Goal: Information Seeking & Learning: Learn about a topic

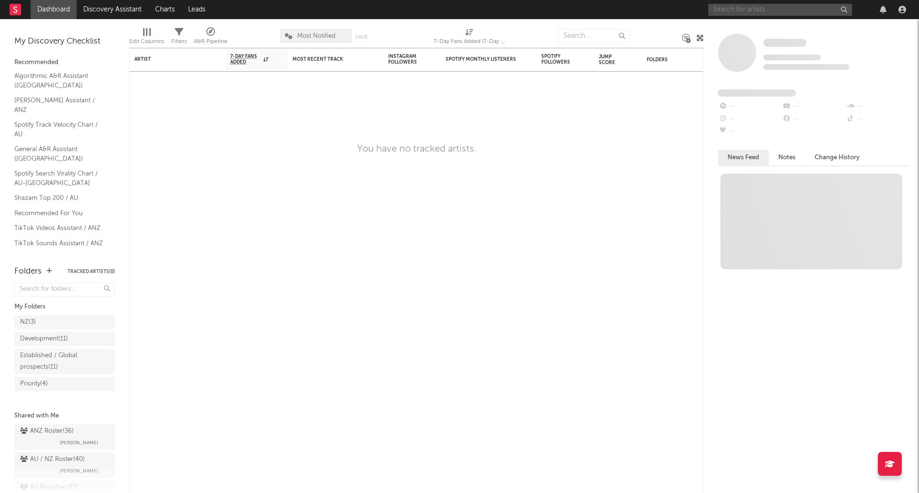
click at [739, 8] on input "text" at bounding box center [780, 10] width 144 height 12
click at [789, 7] on input "[PERSON_NAME]" at bounding box center [780, 10] width 144 height 12
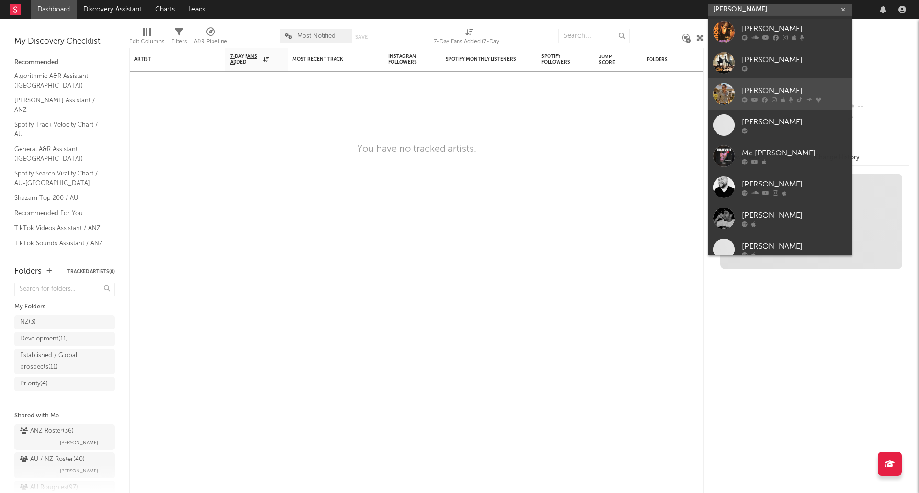
type input "[PERSON_NAME]"
click at [764, 90] on div "[PERSON_NAME]" at bounding box center [794, 90] width 105 height 11
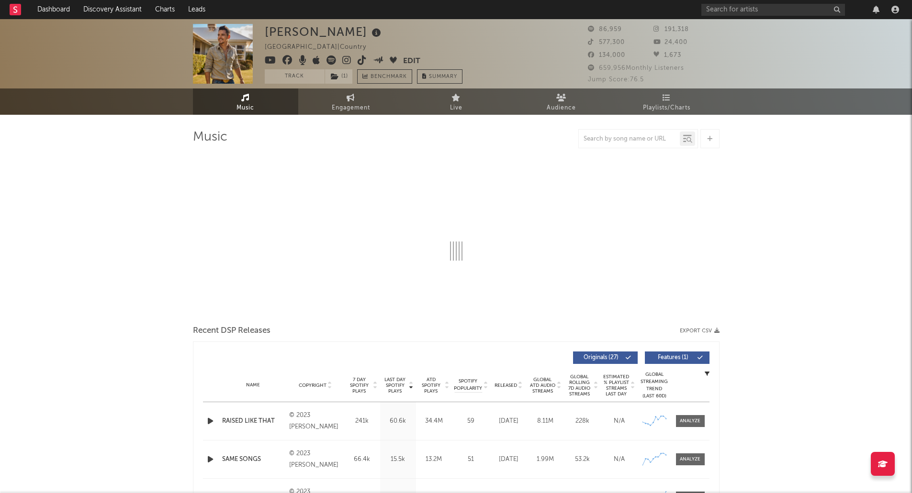
select select "6m"
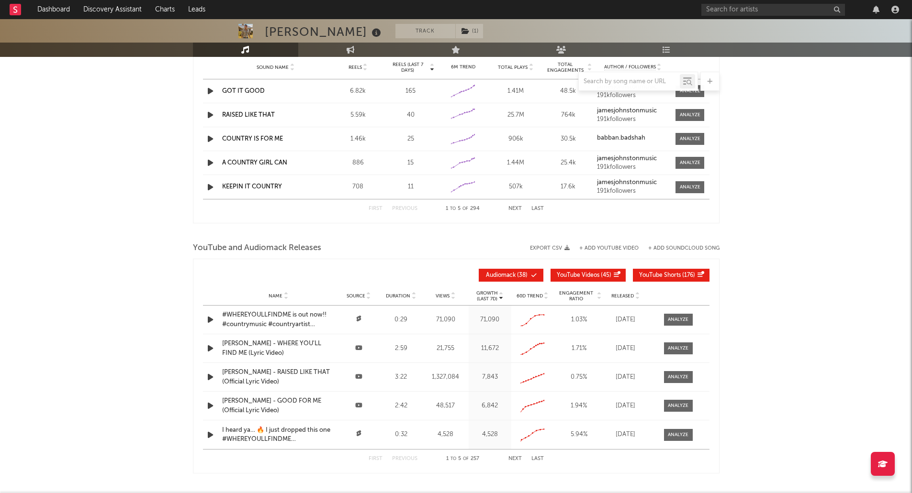
scroll to position [957, 0]
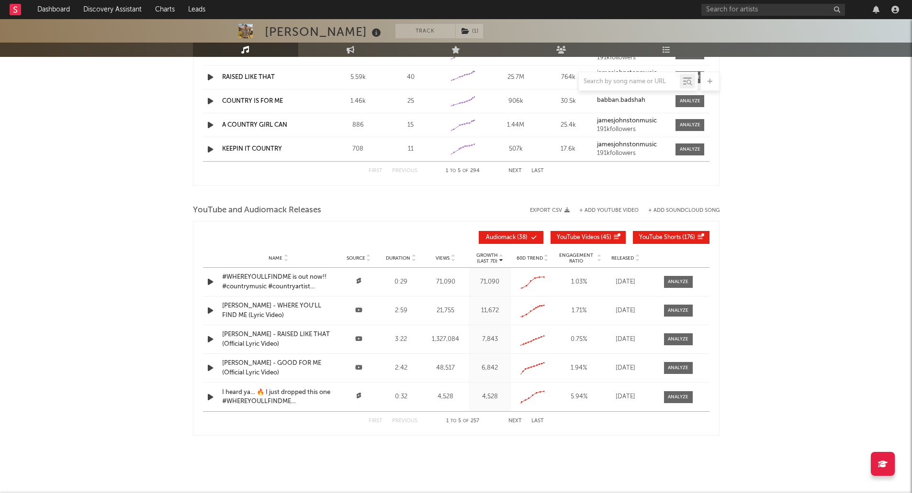
click at [665, 237] on span "YouTube Shorts" at bounding box center [660, 238] width 42 height 6
click at [259, 275] on div "[PERSON_NAME] - WHERE YOU'LL FIND ME (Lyric Video)" at bounding box center [278, 282] width 113 height 19
